Goal: Transaction & Acquisition: Purchase product/service

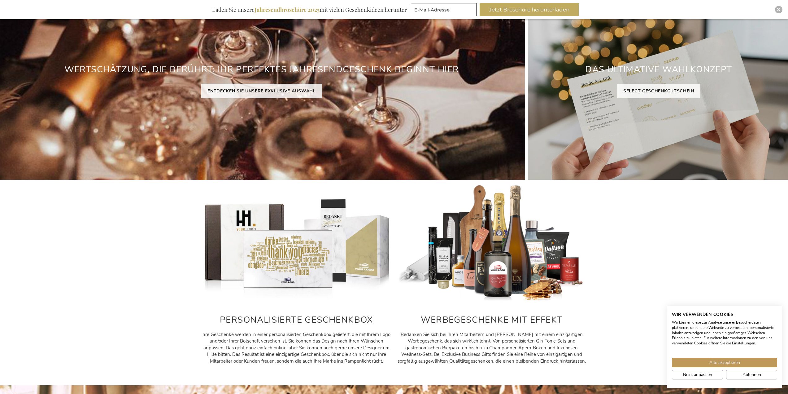
scroll to position [112, 0]
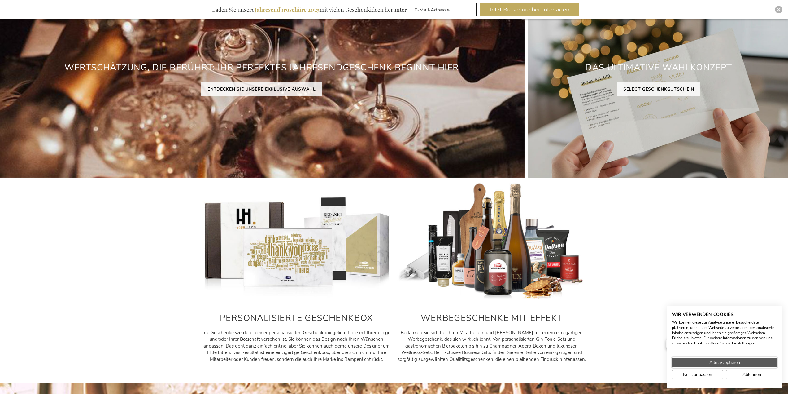
click at [737, 361] on span "Alle akzeptieren" at bounding box center [725, 362] width 31 height 7
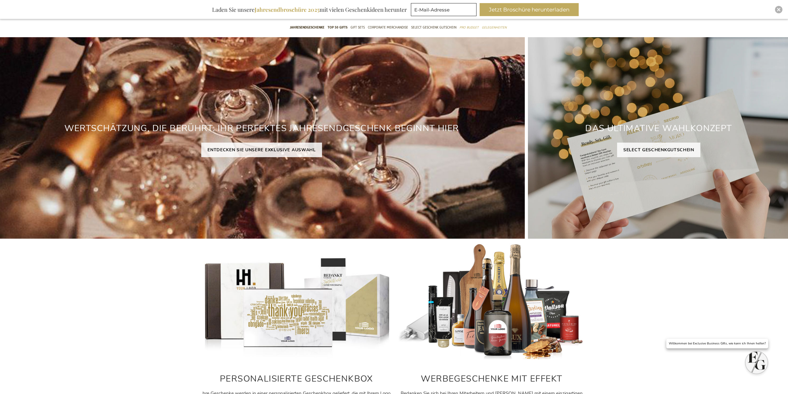
scroll to position [0, 0]
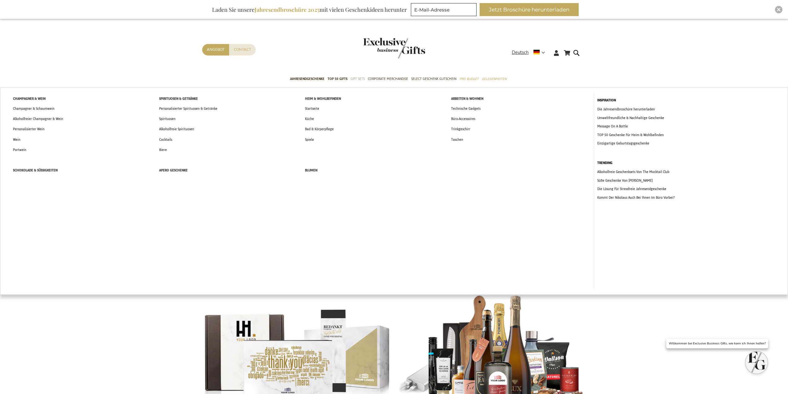
click at [359, 80] on span "Gift Sets" at bounding box center [358, 79] width 14 height 7
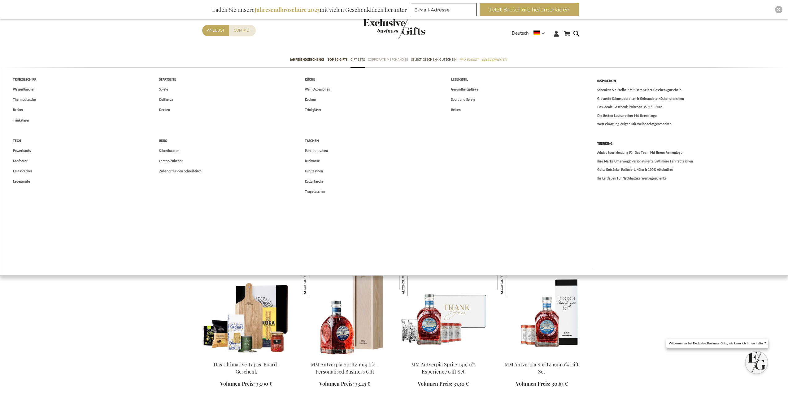
click at [387, 61] on span "Corporate Merchandise" at bounding box center [388, 59] width 40 height 7
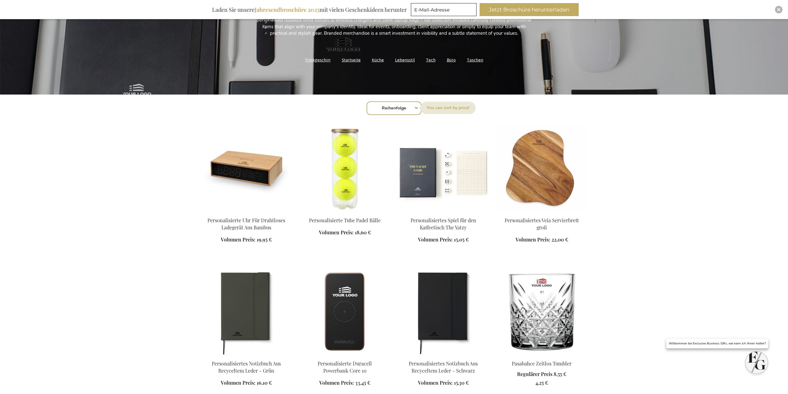
scroll to position [155, 0]
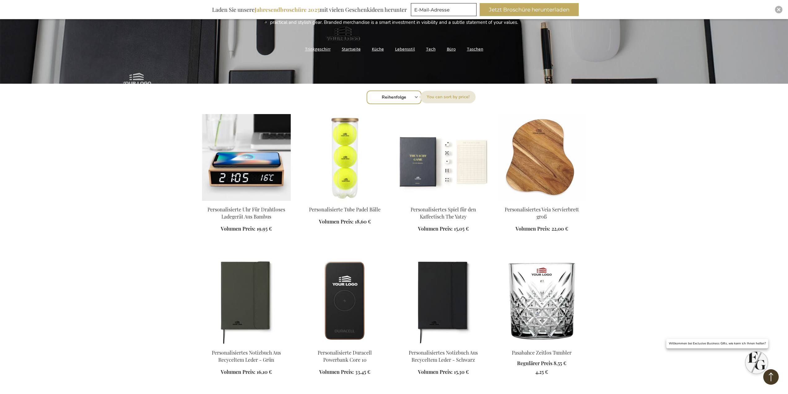
click at [249, 185] on img at bounding box center [246, 157] width 89 height 87
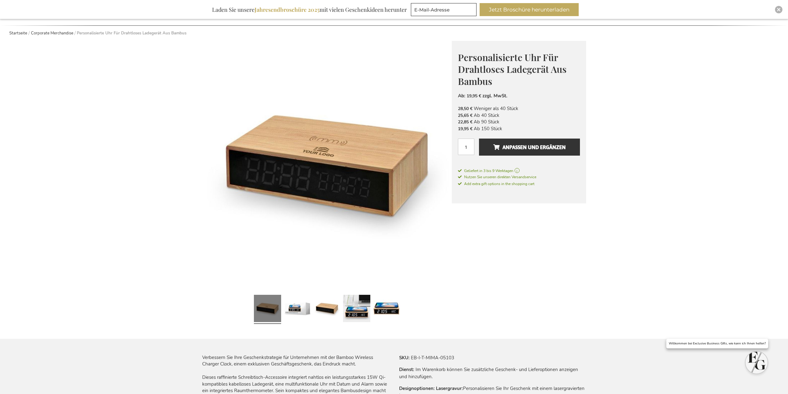
scroll to position [62, 0]
click at [298, 303] on link at bounding box center [297, 309] width 27 height 34
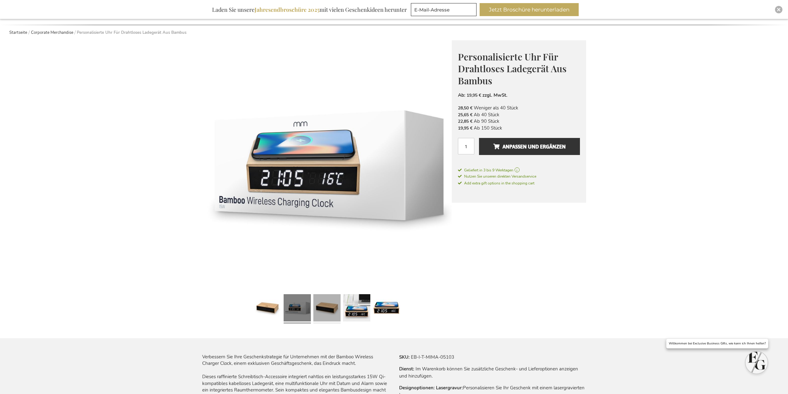
click at [327, 306] on link at bounding box center [327, 309] width 27 height 34
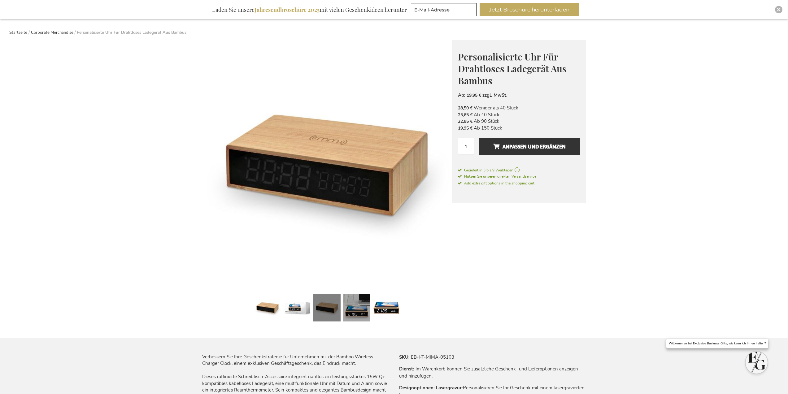
click at [357, 309] on link at bounding box center [356, 309] width 27 height 34
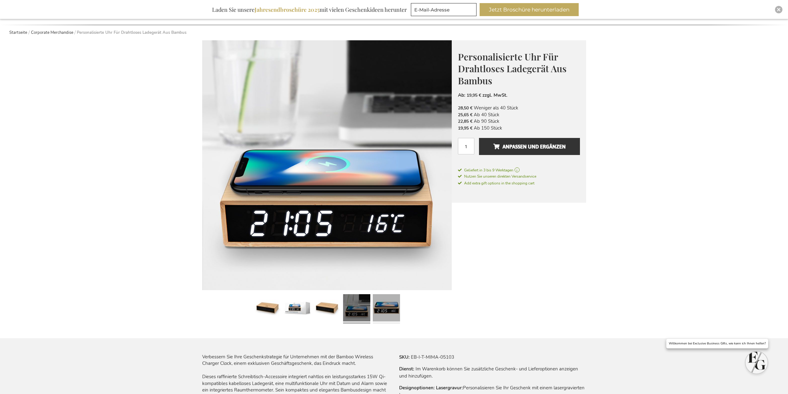
click at [383, 307] on link at bounding box center [386, 309] width 27 height 34
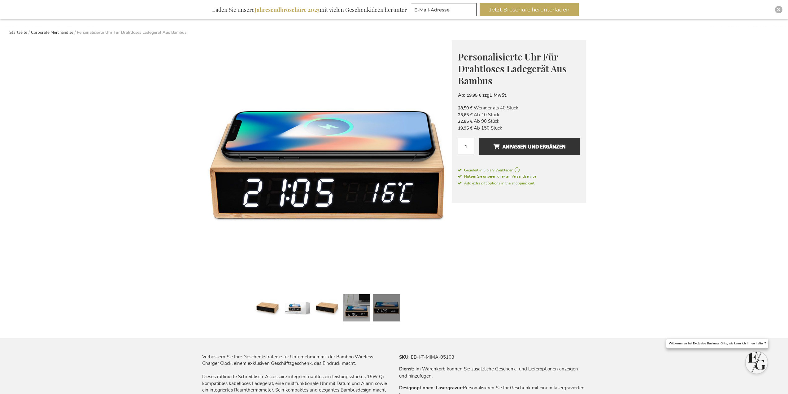
click at [354, 313] on link at bounding box center [356, 309] width 27 height 34
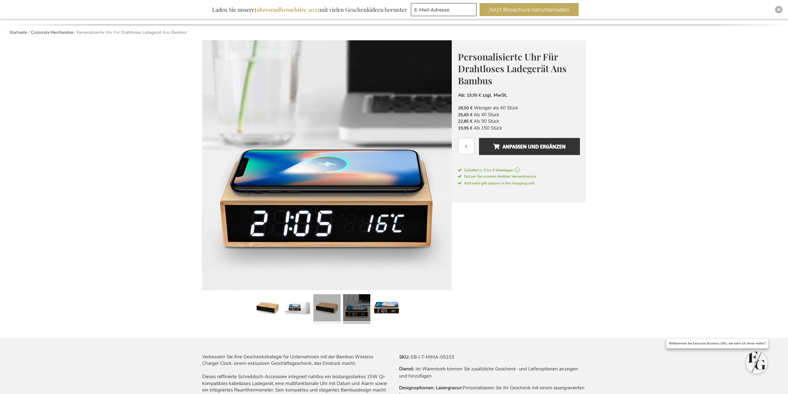
click at [327, 304] on link at bounding box center [327, 309] width 27 height 34
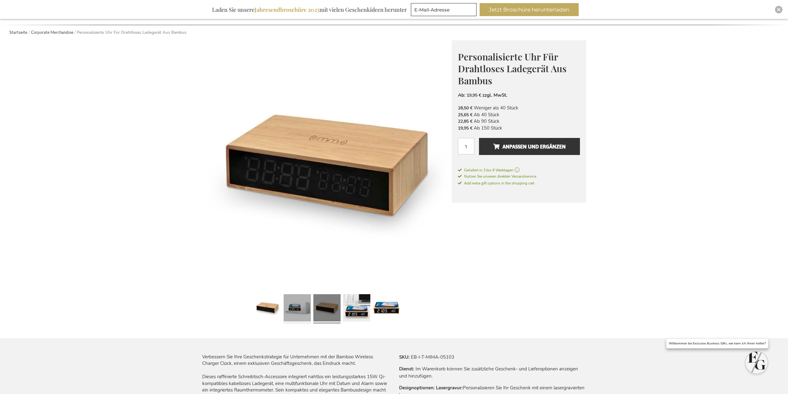
click at [296, 305] on link at bounding box center [297, 309] width 27 height 34
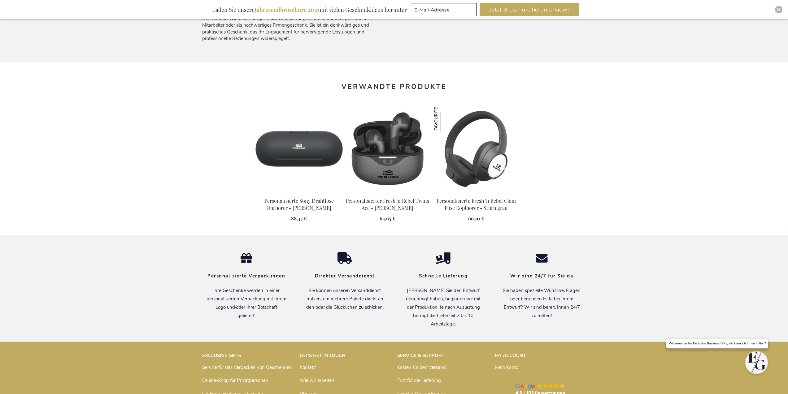
scroll to position [496, 0]
